Goal: Find specific page/section: Find specific page/section

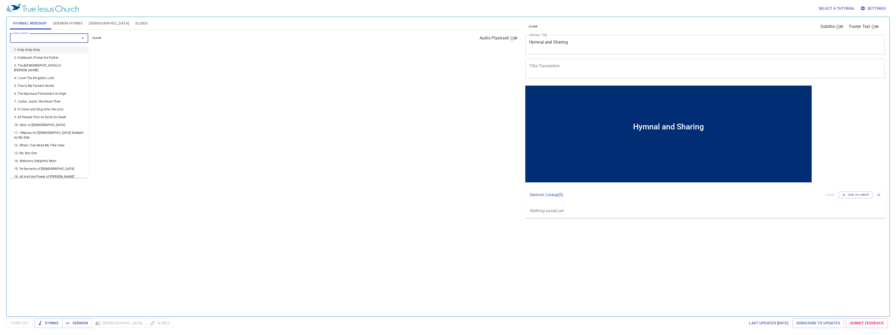
click at [70, 39] on input "Hymn search" at bounding box center [41, 38] width 60 height 6
type input "232"
type input "236"
type input "237"
type input "247"
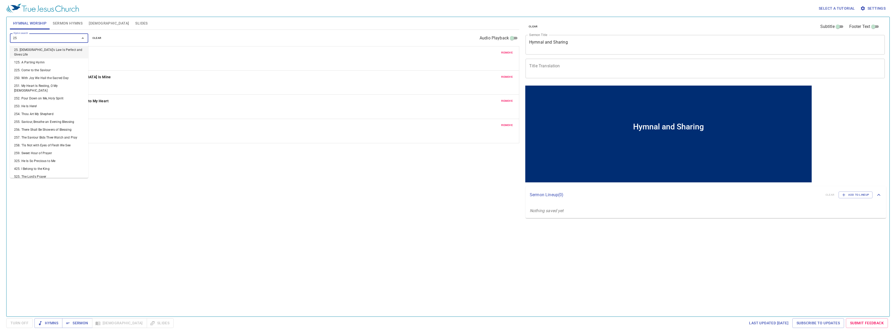
type input "250"
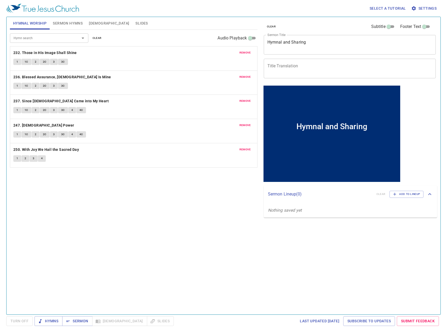
click at [234, 220] on div "Hymn search Hymn search clear Audio Playback remove 232. Those in His Image Sha…" at bounding box center [133, 170] width 247 height 280
click at [66, 25] on span "Sermon Hymns" at bounding box center [68, 23] width 30 height 7
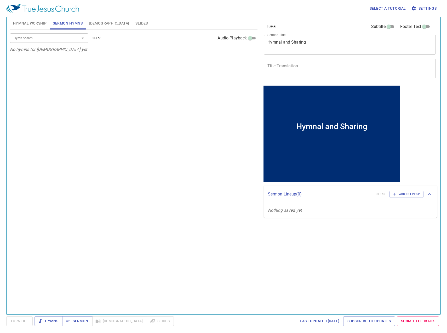
click at [66, 38] on input "Hymn search" at bounding box center [41, 38] width 60 height 6
click at [95, 22] on span "[DEMOGRAPHIC_DATA]" at bounding box center [109, 23] width 40 height 7
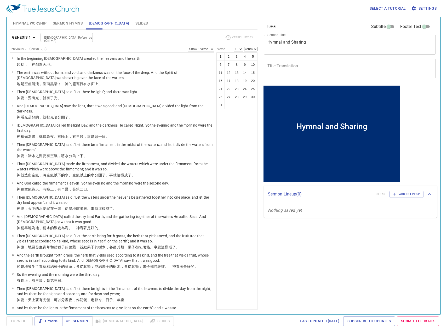
click at [72, 21] on span "Sermon Hymns" at bounding box center [68, 23] width 30 height 7
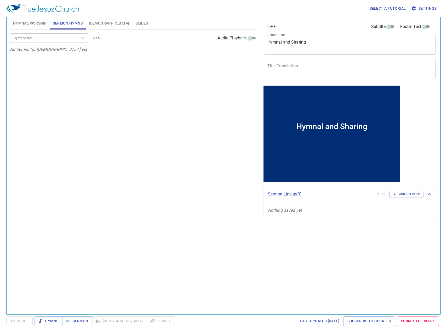
click at [71, 39] on input "Hymn search" at bounding box center [41, 38] width 60 height 6
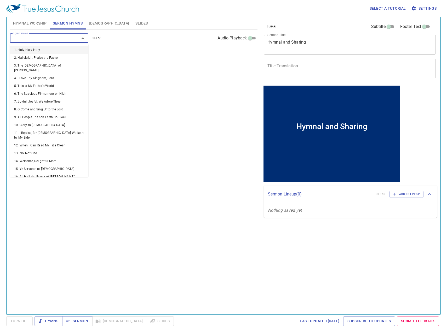
click at [373, 47] on textarea "Hymnal and Sharing" at bounding box center [349, 45] width 165 height 10
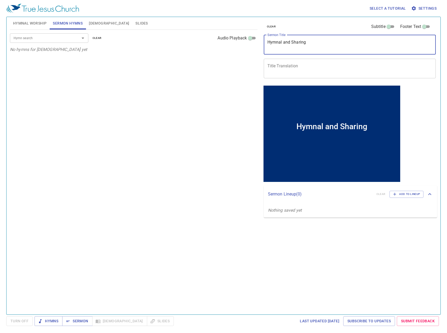
click at [272, 27] on span "clear" at bounding box center [271, 26] width 9 height 5
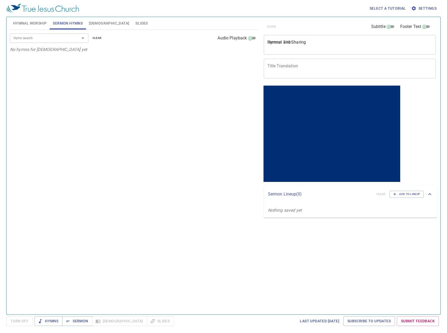
click at [19, 24] on span "Hymnal Worship" at bounding box center [30, 23] width 34 height 7
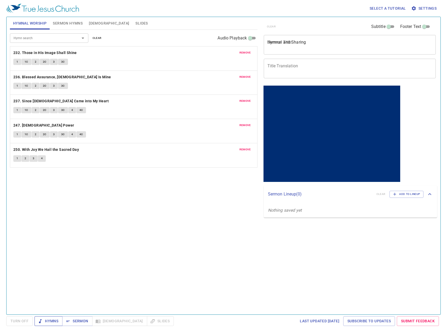
click at [43, 319] on span "Hymns" at bounding box center [49, 321] width 20 height 7
click at [188, 244] on div "Hymn search Hymn search clear Audio Playback remove 232. Those in His Image Sha…" at bounding box center [133, 170] width 247 height 280
click at [145, 207] on div "Hymn search Hymn search clear Audio Playback remove 232. Those in His Image Sha…" at bounding box center [133, 170] width 247 height 280
click at [16, 58] on div "remove 232. Those in His Image Shall Shine 1 1C 2 2C 3 3C" at bounding box center [133, 58] width 247 height 24
click at [19, 62] on button "1" at bounding box center [17, 62] width 8 height 6
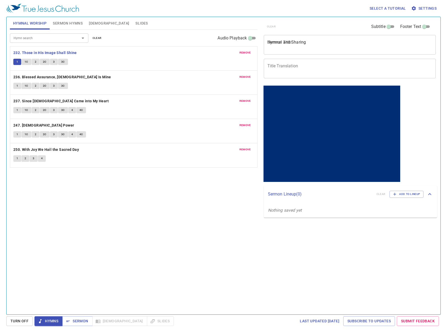
click at [241, 247] on div "Hymn search Hymn search clear Audio Playback remove 232. Those in His Image Sha…" at bounding box center [133, 170] width 247 height 280
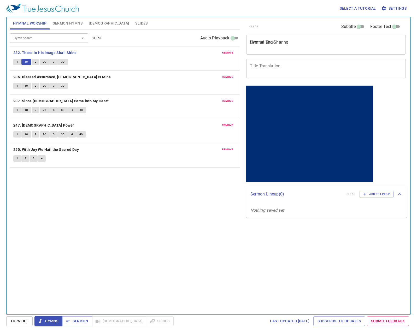
click at [174, 215] on div "Hymn search Hymn search clear Audio Playback remove 232. Those in His Image Sha…" at bounding box center [125, 170] width 230 height 280
click at [336, 252] on div "clear Subtitle Footer Text Sermon Title Hymnal and Sharing x Sermon Title Title…" at bounding box center [325, 164] width 167 height 298
click at [182, 227] on div "Hymn search Hymn search clear Audio Playback remove 232. Those in His Image Sha…" at bounding box center [125, 170] width 230 height 280
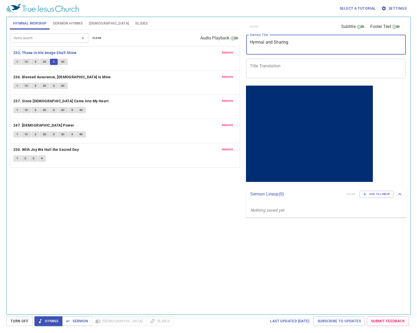
click at [312, 45] on textarea "Hymnal and Sharing" at bounding box center [326, 45] width 153 height 10
click at [204, 233] on div "Hymn search Hymn search clear Audio Playback remove 232. Those in His Image Sha…" at bounding box center [125, 170] width 230 height 280
click at [293, 45] on textarea "Hymnal and Sharing" at bounding box center [326, 45] width 153 height 10
click at [322, 50] on textarea "Hymnal and Sharing" at bounding box center [326, 45] width 153 height 10
click at [135, 229] on div "Hymn search Hymn search clear Audio Playback remove 232. Those in His Image Sha…" at bounding box center [125, 170] width 230 height 280
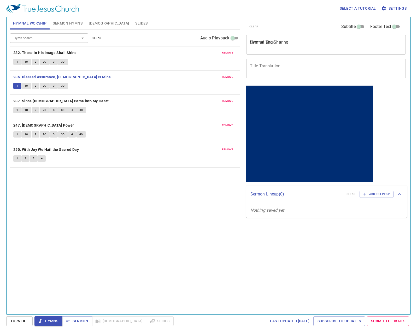
click at [121, 227] on div "Hymn search Hymn search clear Audio Playback remove 232. Those in His Image Sha…" at bounding box center [125, 170] width 230 height 280
click at [299, 44] on textarea "Hymnal and Sharing" at bounding box center [326, 45] width 153 height 10
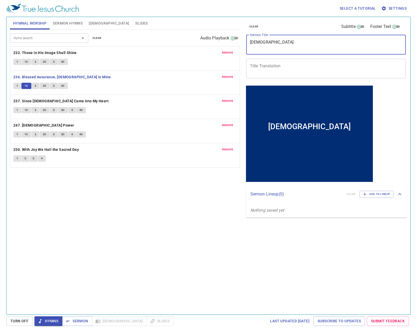
type textarea "Jesus"
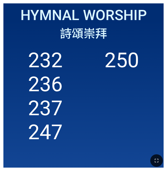
click at [123, 93] on ol "232 236 237 247 250" at bounding box center [83, 104] width 153 height 113
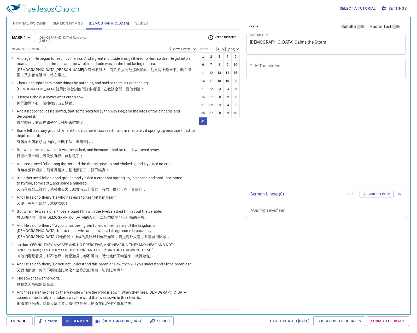
select select "41"
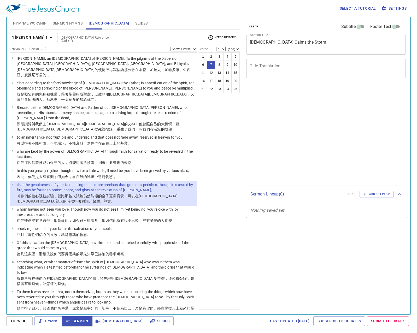
select select "7"
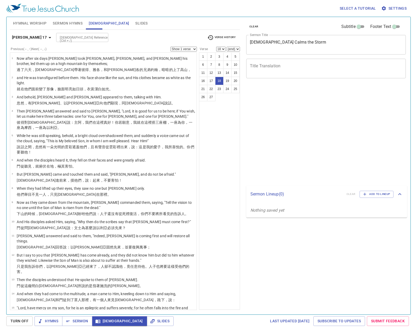
select select "18"
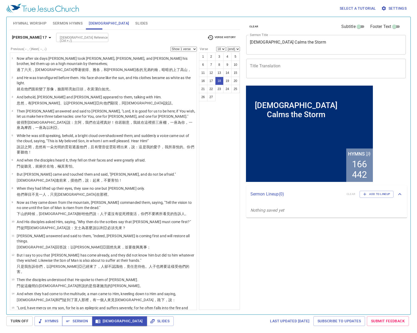
click at [83, 321] on span "Sermon" at bounding box center [77, 321] width 22 height 7
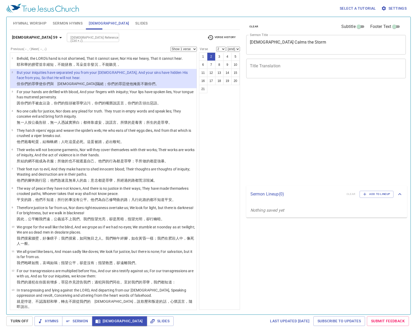
select select "2"
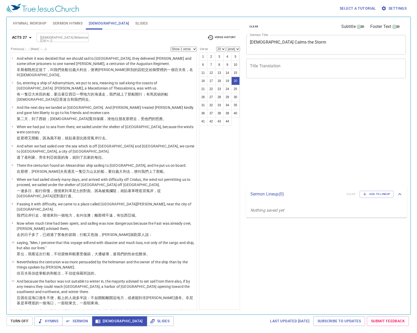
select select "20"
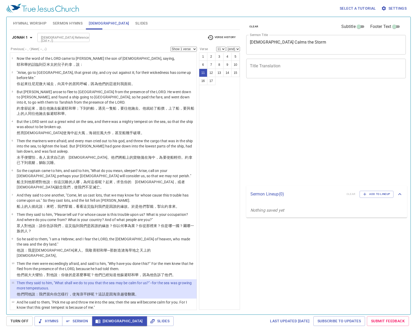
select select "11"
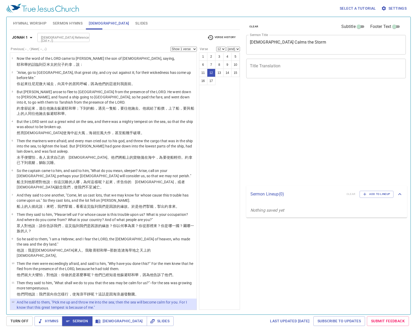
select select "12"
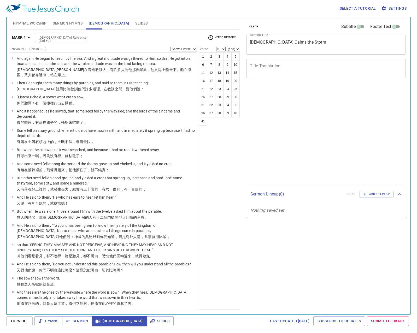
select select "6"
